Goal: Task Accomplishment & Management: Use online tool/utility

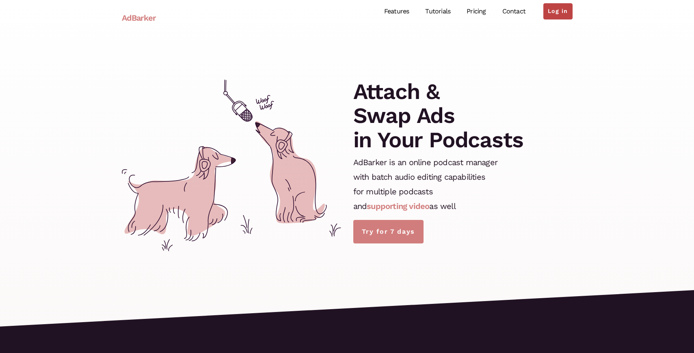
click at [559, 17] on link "Log in" at bounding box center [557, 11] width 29 height 16
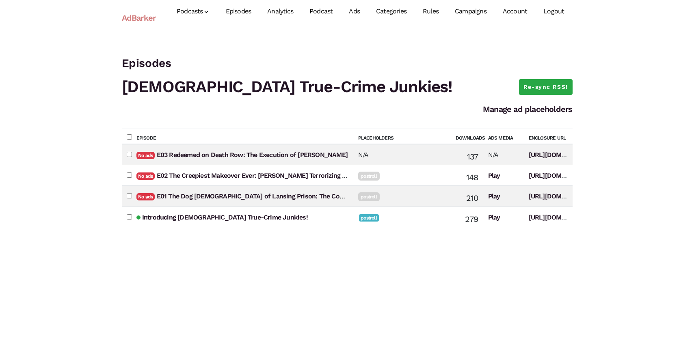
click at [358, 11] on link "Ads" at bounding box center [354, 12] width 27 height 36
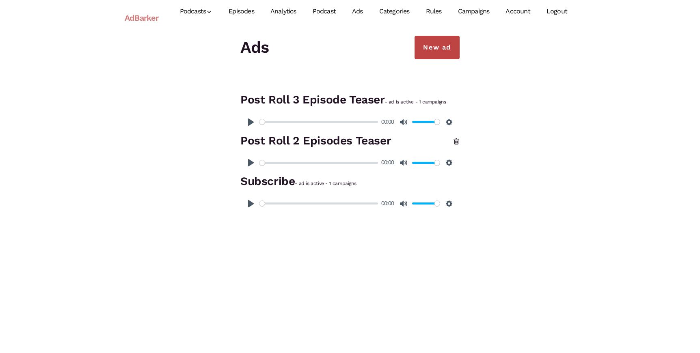
click at [422, 48] on link "New ad" at bounding box center [437, 48] width 45 height 24
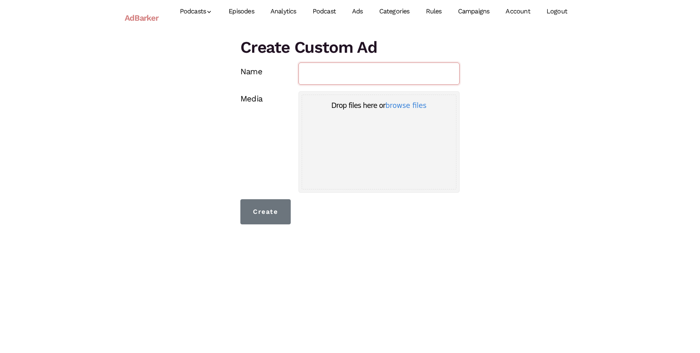
click at [382, 73] on input "Name" at bounding box center [380, 74] width 162 height 22
type input "Preroll [PERSON_NAME] Ad"
click at [374, 118] on div "Uppy Dashboard" at bounding box center [379, 151] width 154 height 76
click at [392, 107] on button "browse files" at bounding box center [405, 105] width 41 height 7
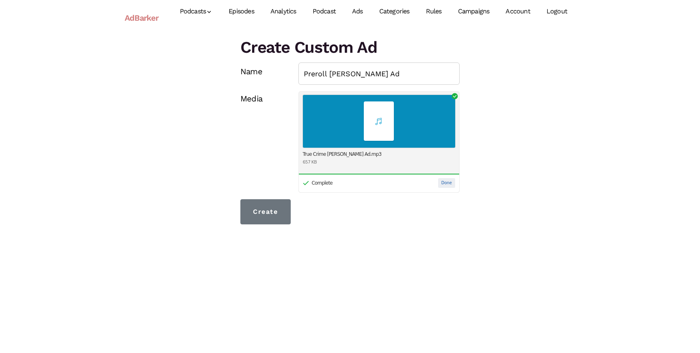
click at [441, 183] on button "Done" at bounding box center [446, 183] width 17 height 10
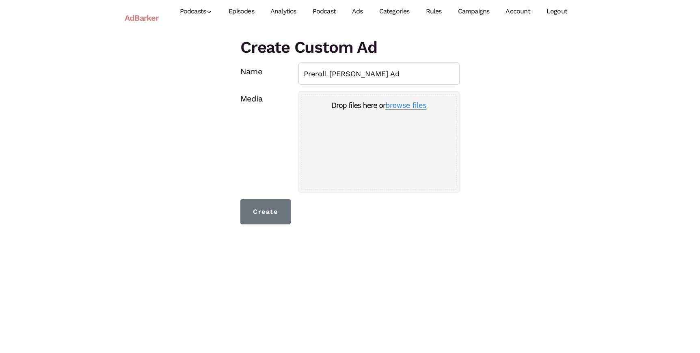
click at [397, 108] on button "browse files" at bounding box center [405, 105] width 41 height 7
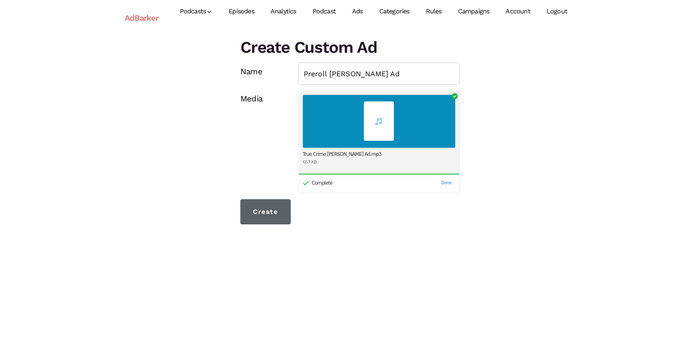
click at [264, 210] on input "Create" at bounding box center [265, 211] width 50 height 25
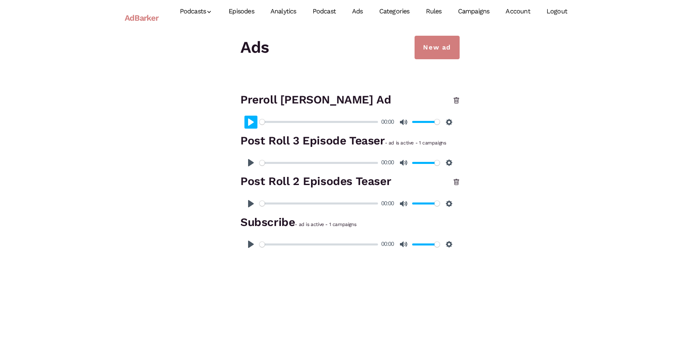
click at [253, 123] on button "Pause Play" at bounding box center [251, 122] width 13 height 13
type input "100"
click at [189, 104] on div "New ad Ads Preroll [PERSON_NAME] Ad Pause Play % buffered 00:00 00:00 Unmute Mu…" at bounding box center [350, 145] width 463 height 219
click at [344, 52] on h1 "Ads" at bounding box center [349, 48] width 219 height 24
